Goal: Transaction & Acquisition: Subscribe to service/newsletter

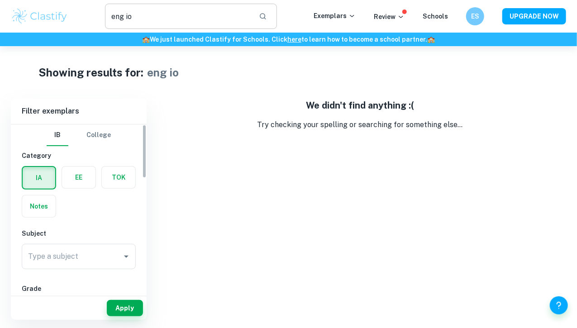
click at [122, 16] on input "eng io" at bounding box center [178, 16] width 146 height 25
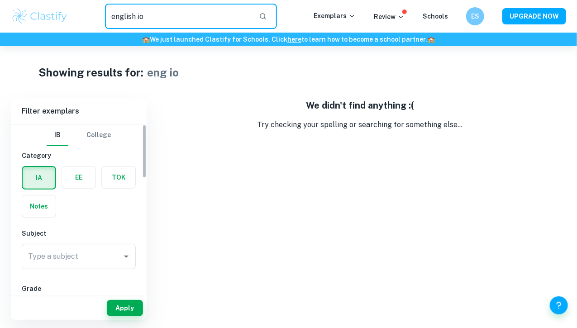
type input "english io"
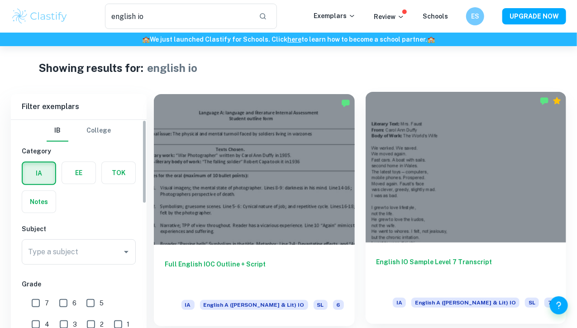
scroll to position [43, 0]
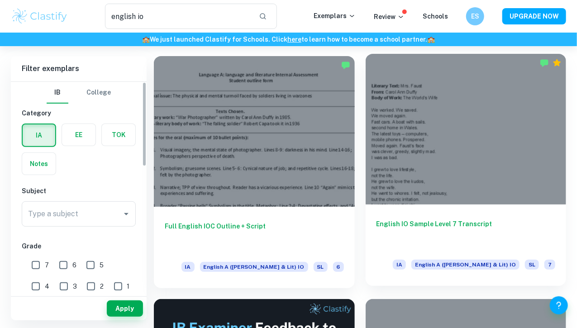
click at [366, 135] on div at bounding box center [466, 129] width 201 height 151
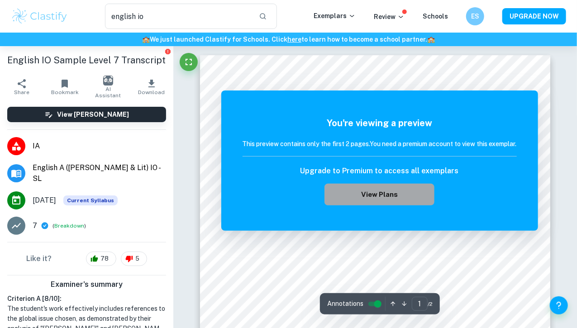
click at [354, 191] on button "View Plans" at bounding box center [380, 195] width 110 height 22
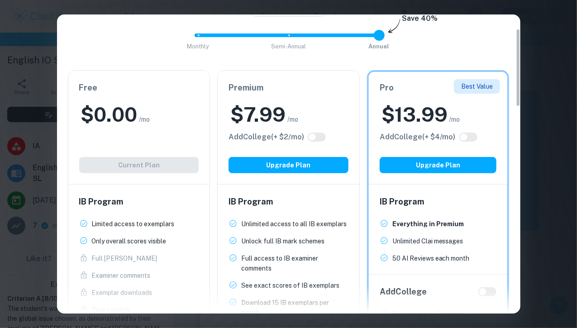
scroll to position [50, 0]
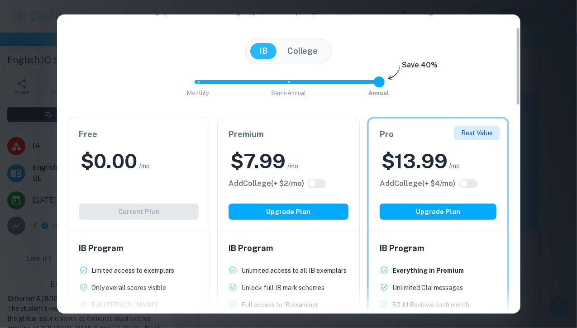
click at [379, 81] on span at bounding box center [379, 82] width 11 height 11
click at [300, 80] on span "Monthly Semi-Annual Annual" at bounding box center [288, 81] width 181 height 15
click at [216, 86] on span "Monthly Semi-Annual Annual" at bounding box center [288, 81] width 181 height 15
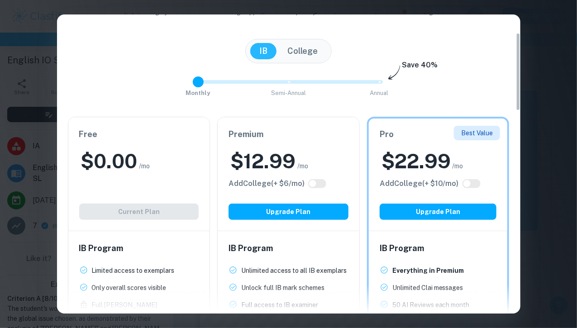
scroll to position [70, 0]
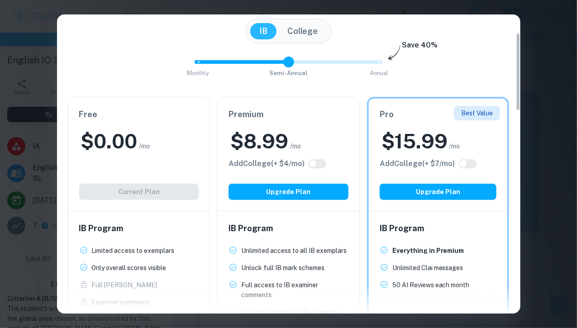
click at [269, 63] on span "Monthly Semi-Annual Annual" at bounding box center [288, 61] width 181 height 15
click at [367, 58] on span "Monthly Semi-Annual Annual" at bounding box center [288, 61] width 181 height 15
type input "1"
click at [296, 58] on span "Monthly Semi-Annual Annual" at bounding box center [288, 61] width 181 height 15
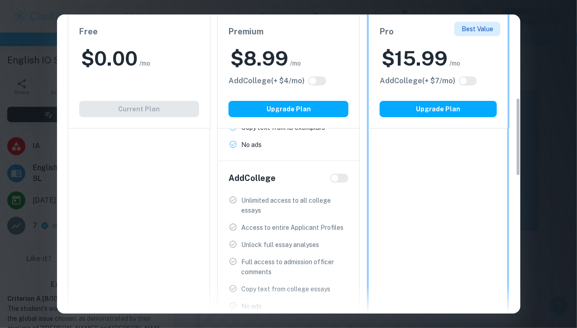
scroll to position [321, 0]
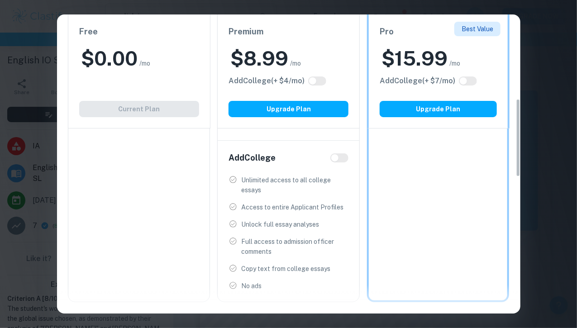
click at [333, 155] on input "checkbox" at bounding box center [335, 157] width 22 height 7
checkbox input "true"
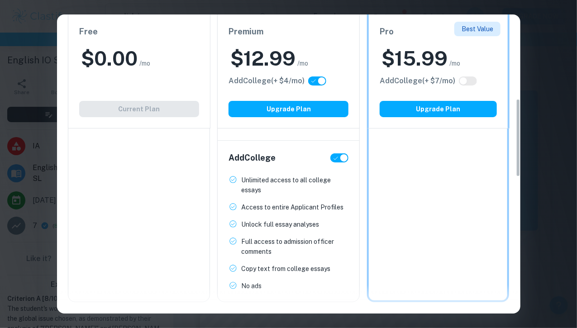
click at [342, 154] on input "checkbox" at bounding box center [344, 157] width 22 height 7
checkbox input "false"
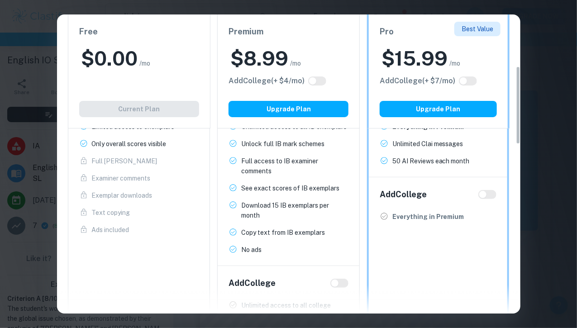
scroll to position [197, 0]
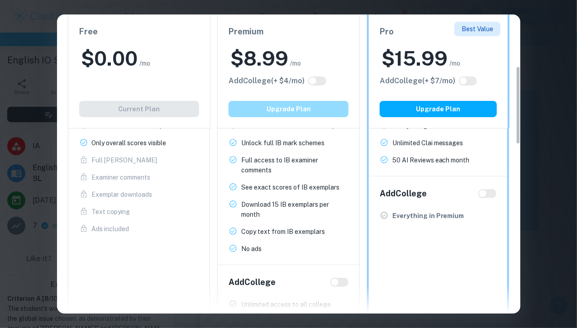
click at [270, 104] on button "Upgrade Plan" at bounding box center [289, 109] width 120 height 16
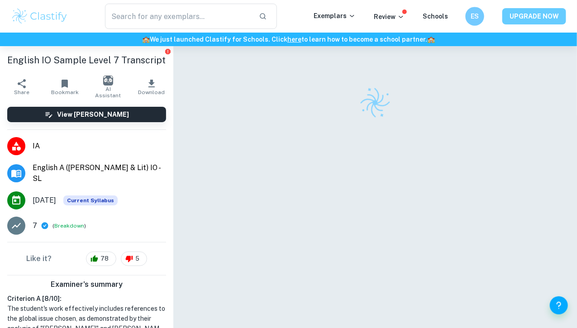
click at [524, 21] on button "UPGRADE NOW" at bounding box center [535, 16] width 64 height 16
